Goal: Information Seeking & Learning: Find specific page/section

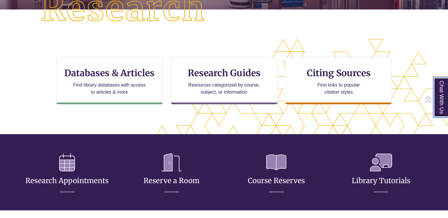
scroll to position [164, 0]
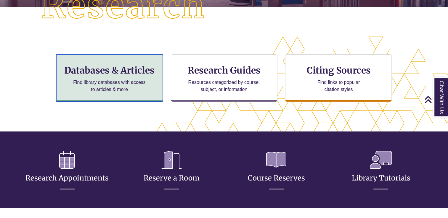
click at [67, 86] on div "Databases & Articles Find library databases with access to articles & more" at bounding box center [109, 77] width 106 height 47
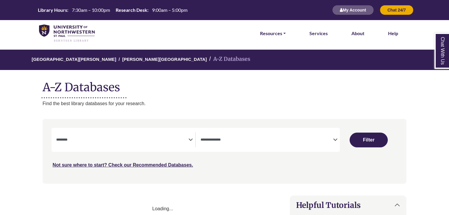
select select "Database Subject Filter"
select select "Database Types Filter"
select select "Database Subject Filter"
select select "Database Types Filter"
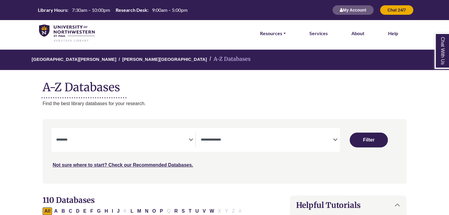
click at [54, 38] on img at bounding box center [67, 34] width 56 height 18
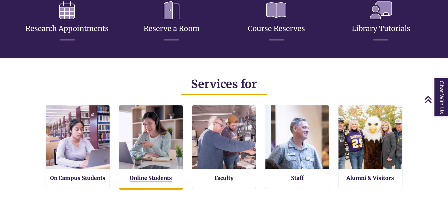
scroll to position [130, 447]
click at [152, 179] on link "Online Students" at bounding box center [151, 178] width 42 height 7
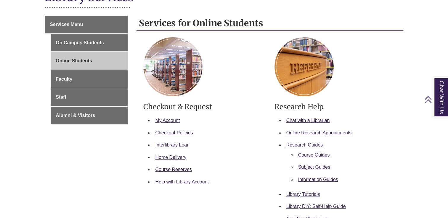
scroll to position [90, 0]
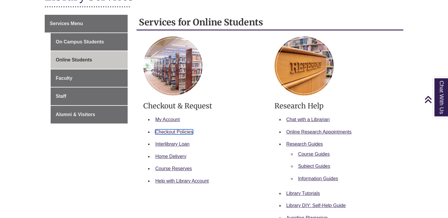
click at [167, 132] on link "Checkout Policies" at bounding box center [174, 132] width 38 height 5
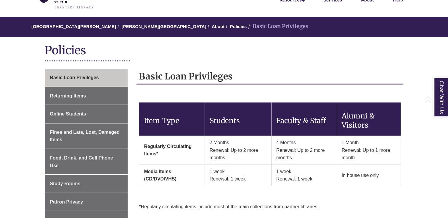
scroll to position [35, 0]
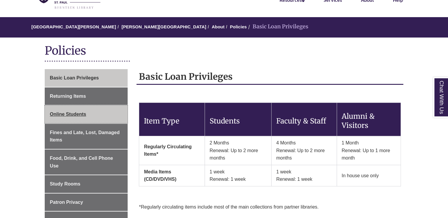
click at [106, 115] on link "Online Students" at bounding box center [86, 115] width 83 height 18
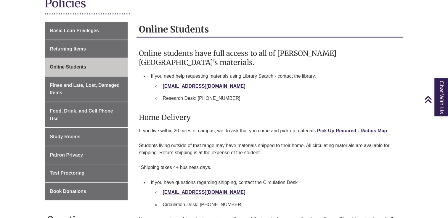
scroll to position [23, 0]
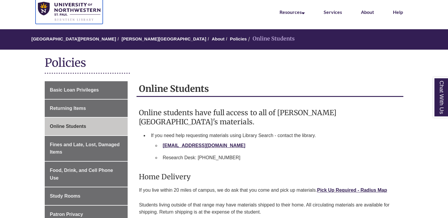
click at [59, 11] on img at bounding box center [69, 12] width 62 height 20
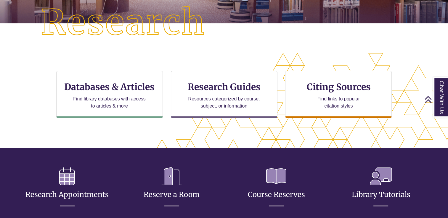
scroll to position [193, 397]
click at [101, 126] on div "CTA Buttons Databases & Articles Find library databases with access to articles…" at bounding box center [224, 99] width 358 height 57
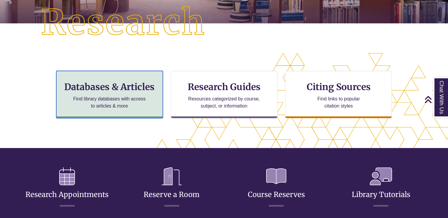
click at [105, 112] on div "Databases & Articles Find library databases with access to articles & more" at bounding box center [109, 94] width 106 height 47
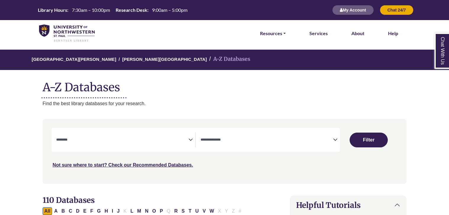
select select "Database Subject Filter"
select select "Database Types Filter"
click at [93, 165] on link "Not sure where to start? Check our Recommended Databases." at bounding box center [123, 165] width 140 height 5
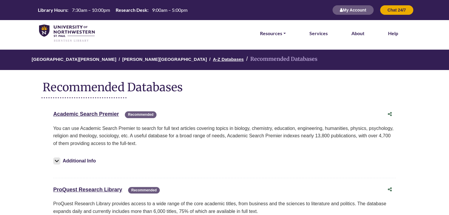
click at [213, 59] on link "A-Z Databases" at bounding box center [228, 59] width 31 height 6
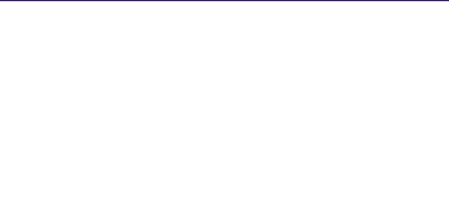
select select "Database Subject Filter"
select select "Database Types Filter"
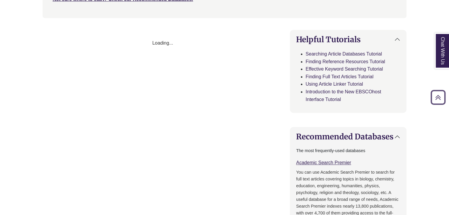
scroll to position [180, 0]
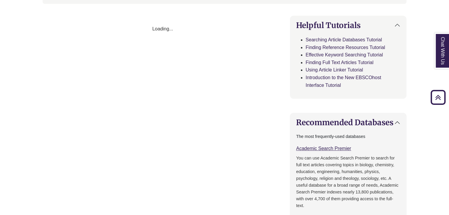
select select "Database Subject Filter"
select select "Database Types Filter"
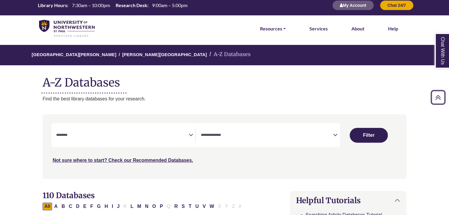
scroll to position [0, 0]
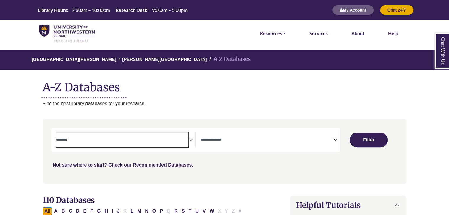
click at [76, 143] on textarea "Search" at bounding box center [122, 140] width 133 height 5
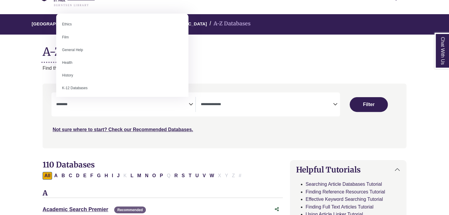
scroll to position [242, 0]
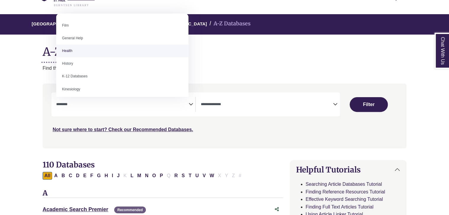
select select "*****"
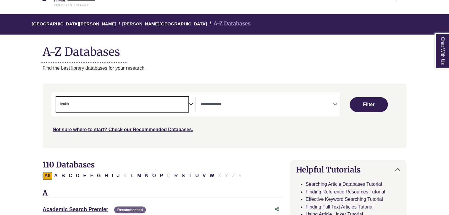
scroll to position [120, 0]
click at [370, 106] on button "Filter" at bounding box center [369, 104] width 38 height 15
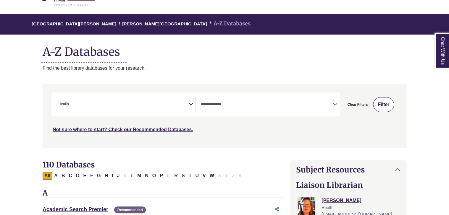
select select "Database Types Filter"
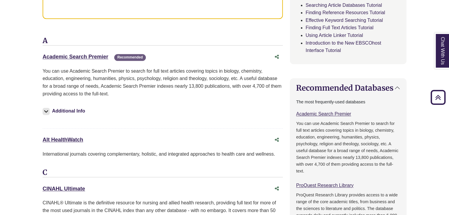
scroll to position [319, 0]
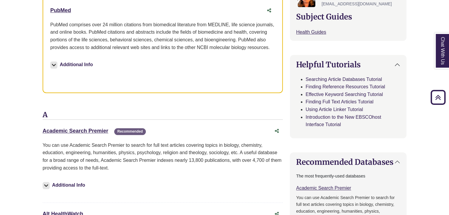
scroll to position [189, 0]
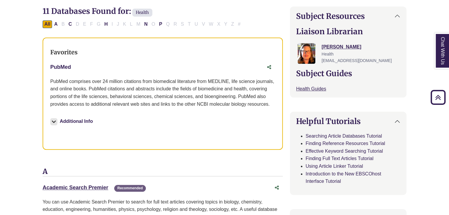
click at [63, 66] on link "PubMed This link opens in a new window" at bounding box center [60, 67] width 21 height 6
click at [57, 75] on div "PubMed This link opens in a new window PubMed comprises over 24 million citatio…" at bounding box center [162, 100] width 225 height 77
